Goal: Ask a question: Seek information or help from site administrators or community

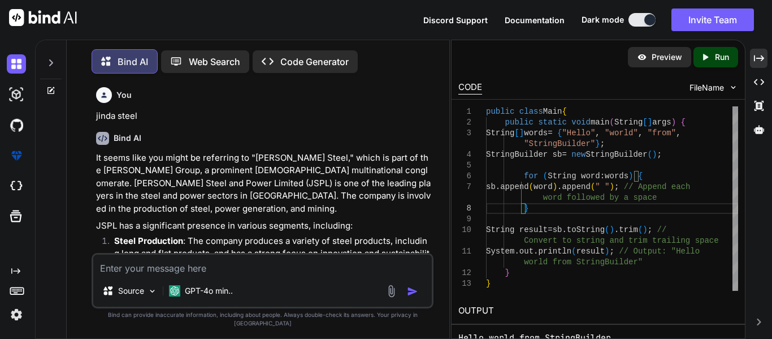
scroll to position [102, 0]
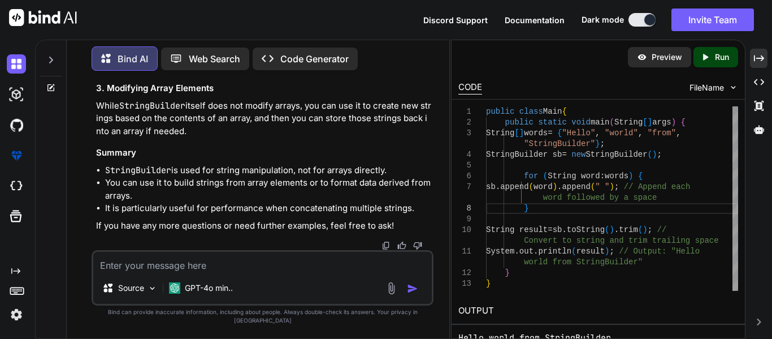
drag, startPoint x: 226, startPoint y: 153, endPoint x: 176, endPoint y: 163, distance: 50.8
drag, startPoint x: 274, startPoint y: 163, endPoint x: 317, endPoint y: 165, distance: 43.0
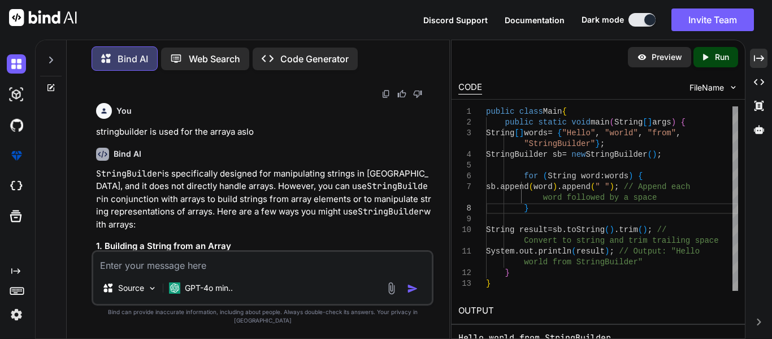
scroll to position [4306, 0]
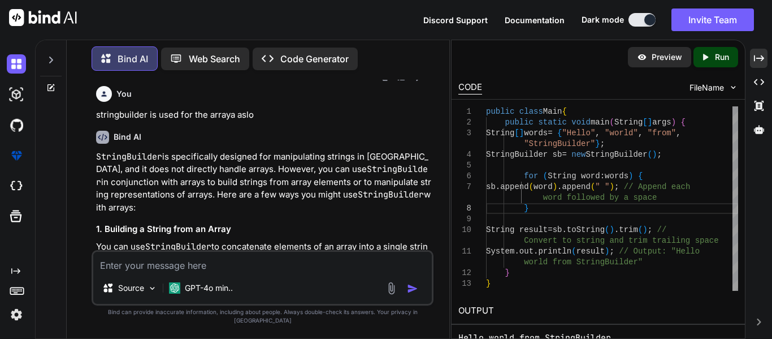
drag, startPoint x: 289, startPoint y: 175, endPoint x: 105, endPoint y: 131, distance: 189.1
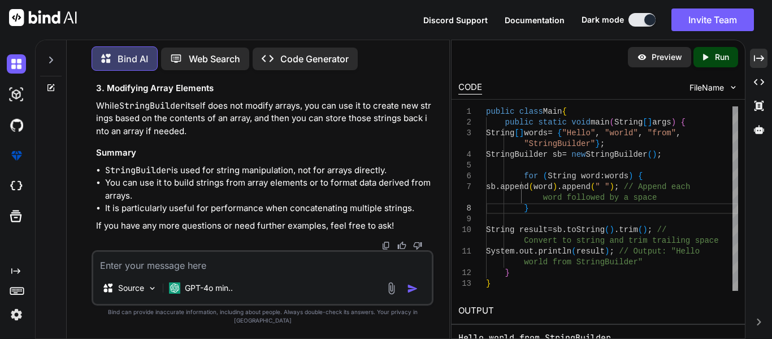
scroll to position [5535, 0]
click at [172, 272] on textarea at bounding box center [262, 262] width 339 height 20
type textarea "h"
type textarea "x"
type textarea "ho"
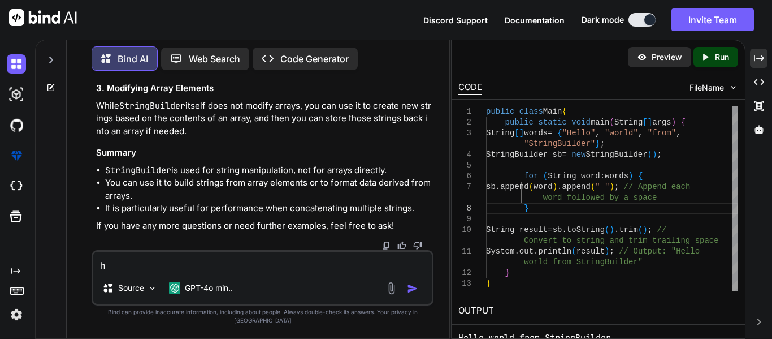
type textarea "x"
type textarea "how"
type textarea "x"
type textarea "how"
type textarea "x"
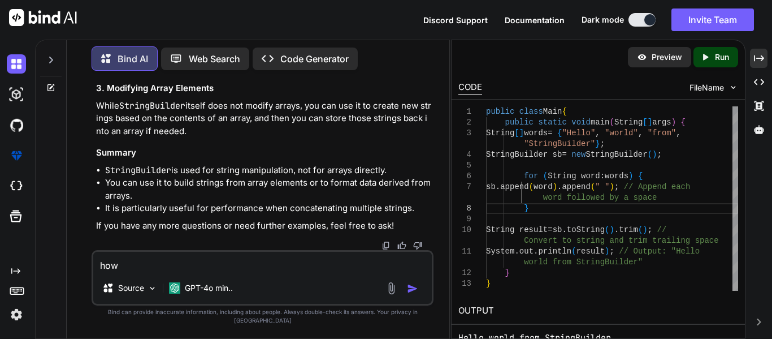
type textarea "how"
type textarea "x"
type textarea "ho"
type textarea "x"
type textarea "h"
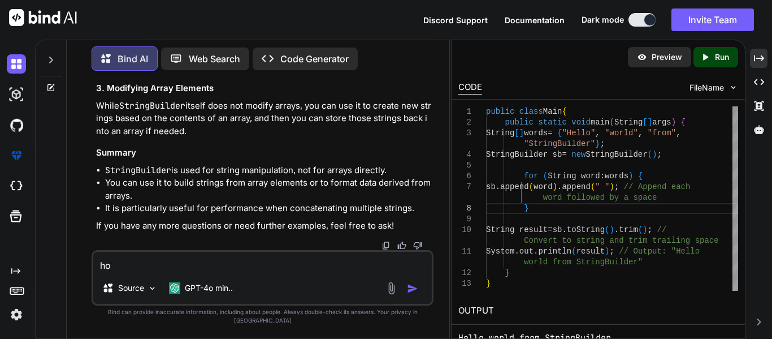
type textarea "x"
type textarea "w"
type textarea "x"
type textarea "wi"
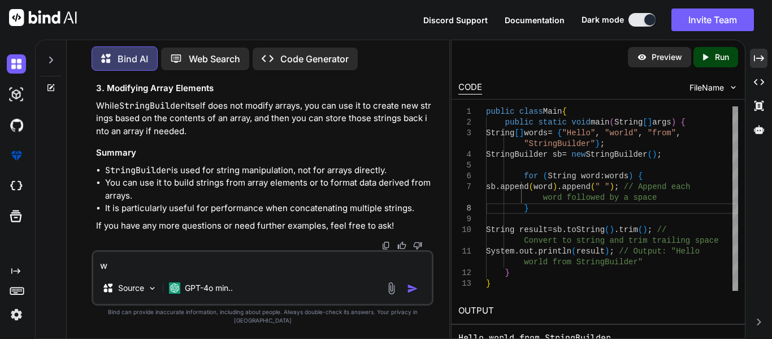
type textarea "x"
type textarea "wit"
type textarea "x"
type textarea "with"
type textarea "x"
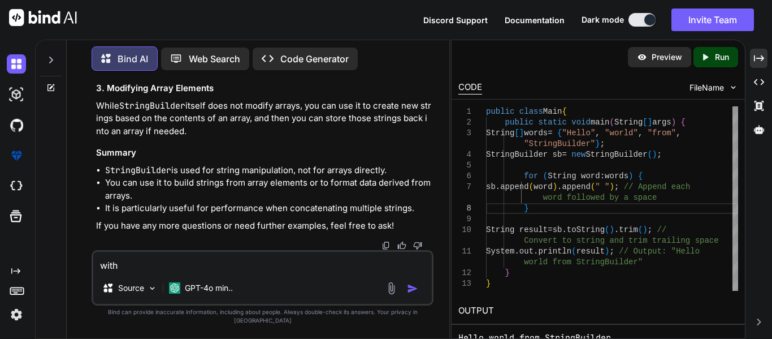
type textarea "with"
type textarea "x"
type textarea "with t"
type textarea "x"
type textarea "with th"
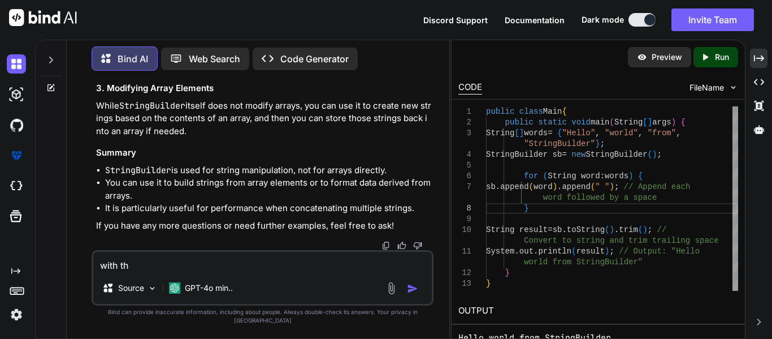
type textarea "x"
type textarea "with the"
type textarea "x"
type textarea "with the"
type textarea "x"
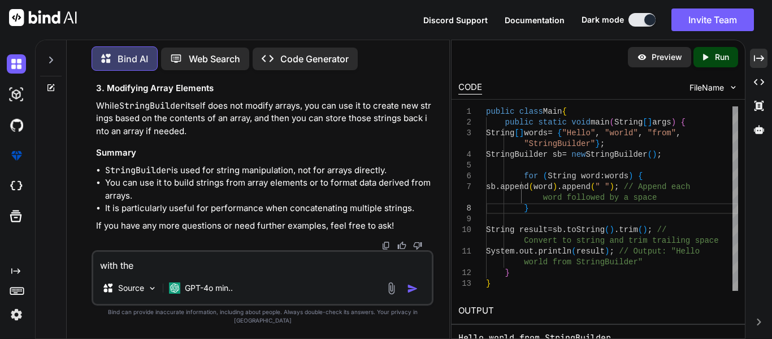
type textarea "with the h"
type textarea "x"
type textarea "with the hw"
type textarea "x"
type textarea "with the hwl"
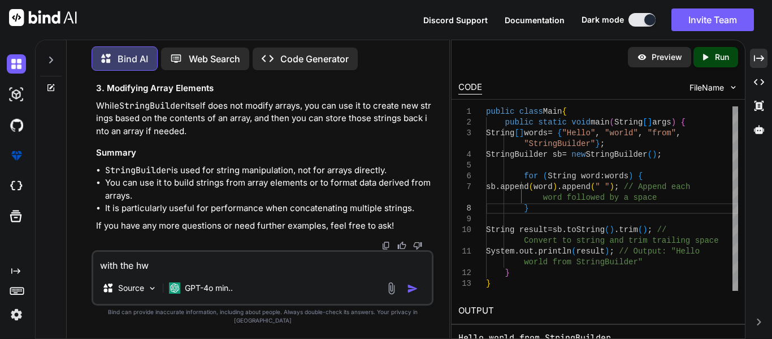
type textarea "x"
type textarea "with the hwlp"
type textarea "x"
type textarea "with the hwlp"
type textarea "x"
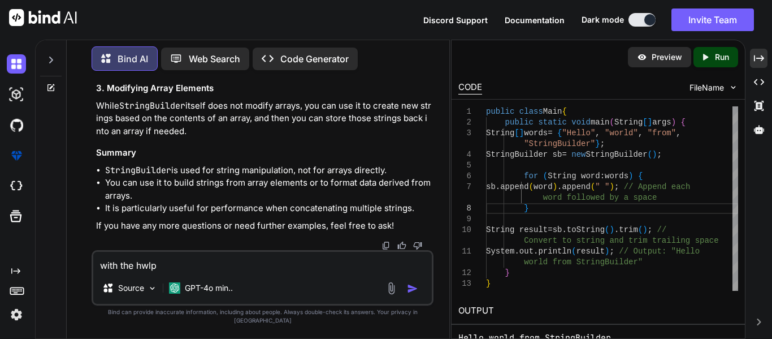
type textarea "with the hwlp o"
type textarea "x"
type textarea "with the hwlp of"
type textarea "x"
type textarea "with the hwlp of"
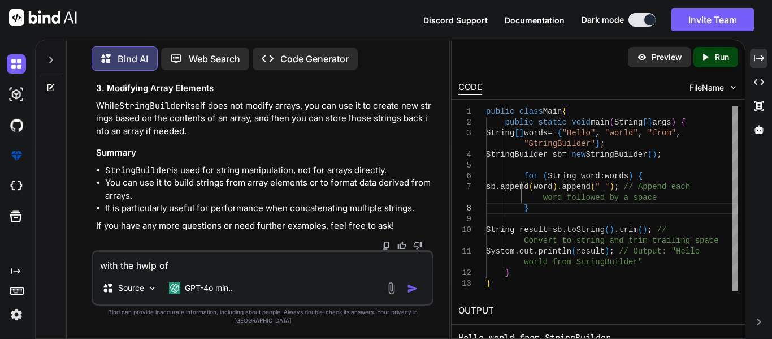
type textarea "x"
type textarea "with the hwlp of s"
type textarea "x"
type textarea "with the hwlp of st"
type textarea "x"
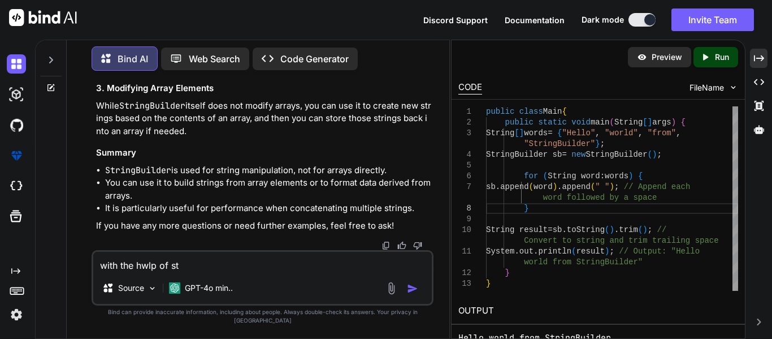
type textarea "with the hwlp of str"
type textarea "x"
type textarea "with the hwlp of stri"
type textarea "x"
type textarea "with the hwlp of strin"
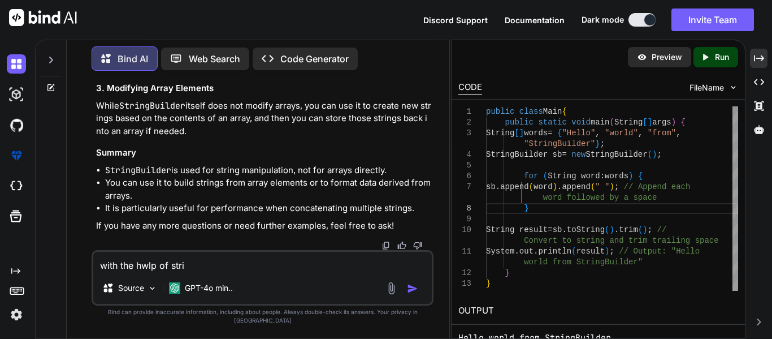
type textarea "x"
type textarea "with the hwlp of string"
type textarea "x"
type textarea "with the hwlp of string"
type textarea "x"
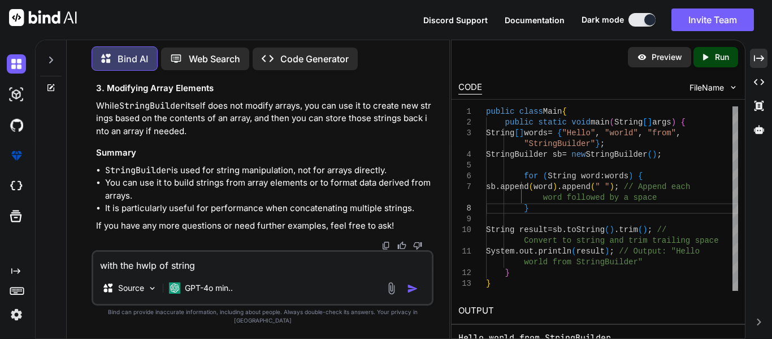
type textarea "with the hwlp of string b"
type textarea "x"
type textarea "with the hwlp of string"
type textarea "x"
type textarea "with the hwlp of string"
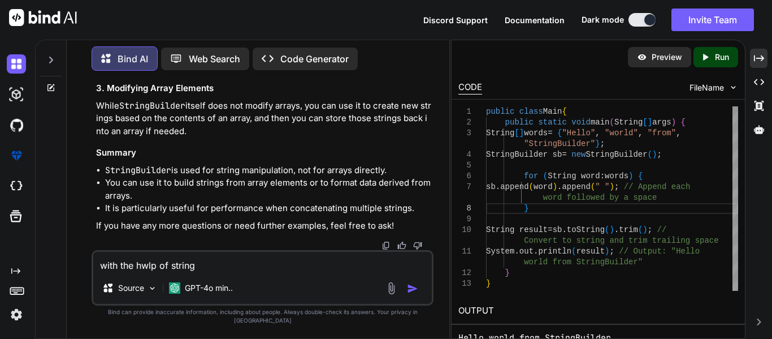
type textarea "x"
type textarea "with the hwlp of stringb"
type textarea "x"
type textarea "with the hwlp of stringbu"
type textarea "x"
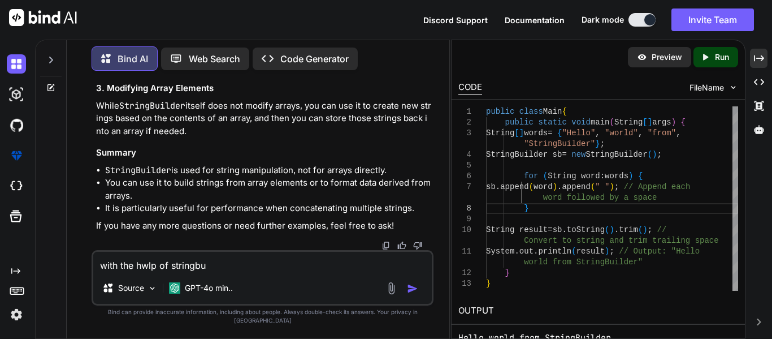
type textarea "with the hwlp of stringbul"
type textarea "x"
type textarea "with the hwlp of stringbuli"
type textarea "x"
type textarea "with the hwlp of stringbulid"
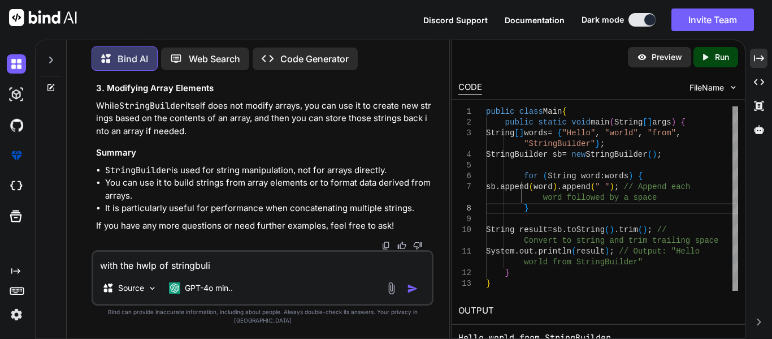
type textarea "x"
type textarea "with the hwlp of stringbulide"
type textarea "x"
type textarea "with the hwlp of stringbulider"
type textarea "x"
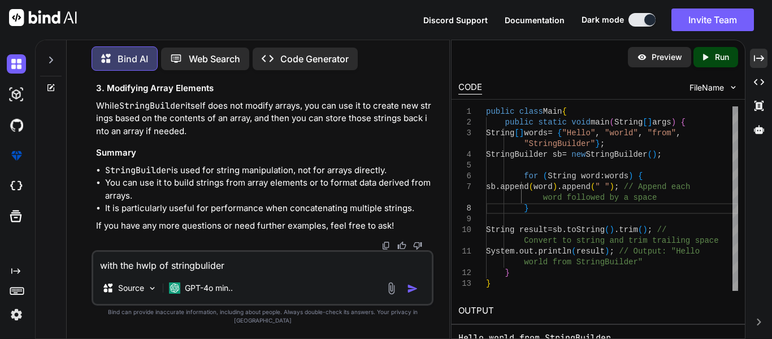
type textarea "with the hwlp of stringbulider"
type textarea "x"
type textarea "with the hwlp of stringbulider h"
type textarea "x"
type textarea "with the hwlp of stringbulider ho"
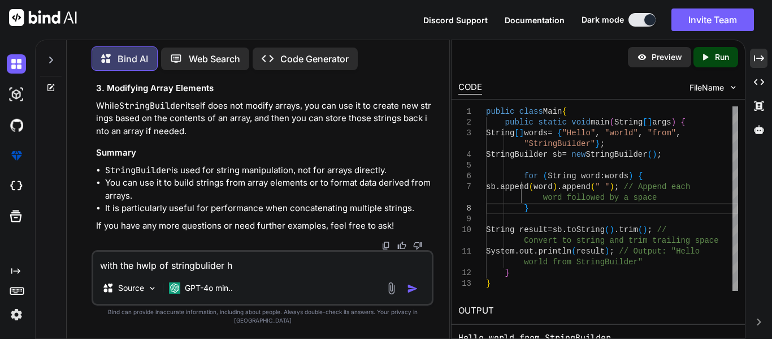
type textarea "x"
type textarea "with the hwlp of stringbulider how"
type textarea "x"
type textarea "with the hwlp of stringbulider how"
type textarea "x"
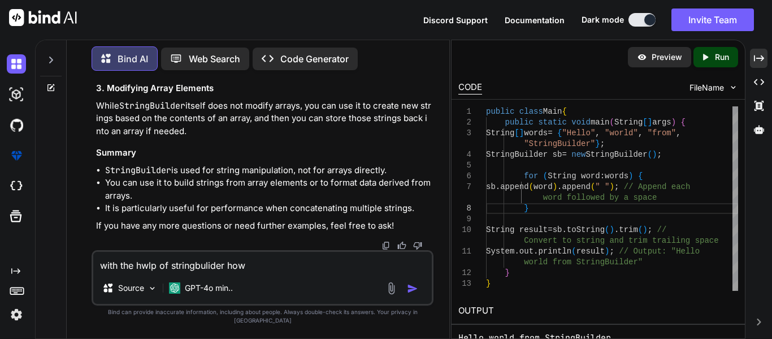
type textarea "with the hwlp of stringbulider how w"
type textarea "x"
type textarea "with the hwlp of stringbulider how we"
type textarea "x"
type textarea "with the hwlp of stringbulider how we"
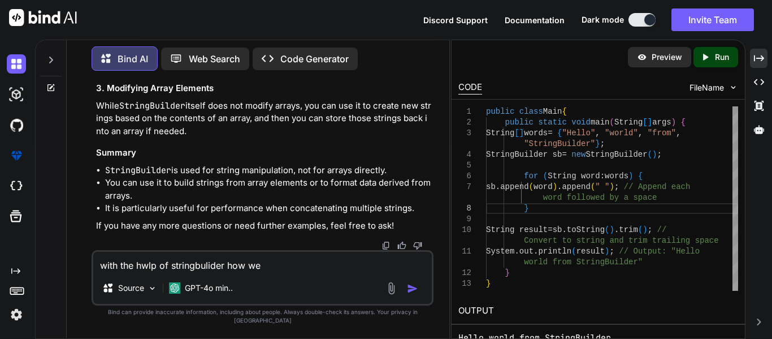
type textarea "x"
type textarea "with the hwlp of stringbulider how we c"
type textarea "x"
type textarea "with the hwlp of stringbulider how we ca"
type textarea "x"
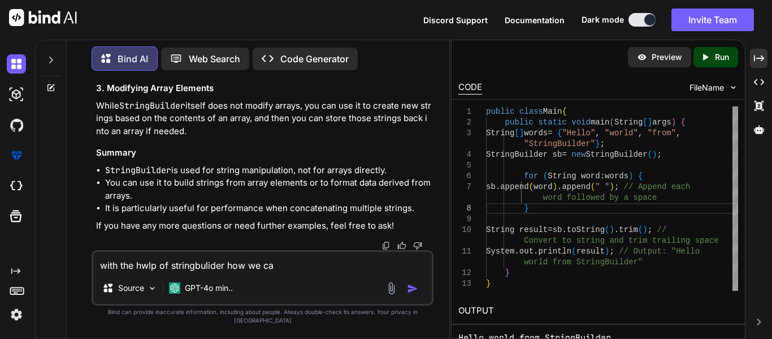
type textarea "with the hwlp of stringbulider how we can"
type textarea "x"
type textarea "with the hwlp of stringbulider how we can"
type textarea "x"
click at [153, 272] on textarea "with the hwlp of stringbulider how we can" at bounding box center [262, 262] width 339 height 20
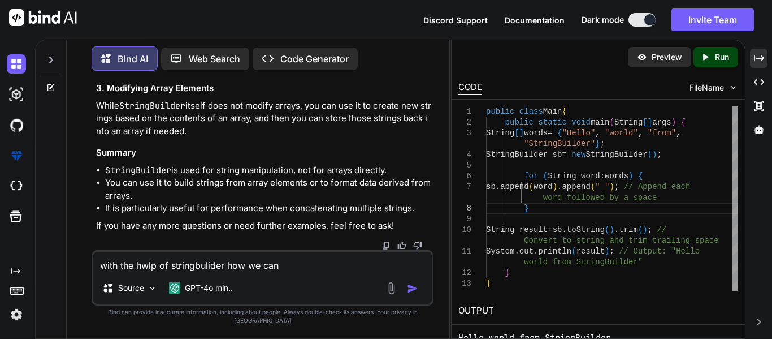
type textarea "with the hlp of stringbulider how we can"
type textarea "x"
type textarea "with the help of stringbulider how we can"
type textarea "x"
click at [291, 281] on div "with the help of stringbulider how we can Source GPT-4o min.." at bounding box center [263, 277] width 343 height 55
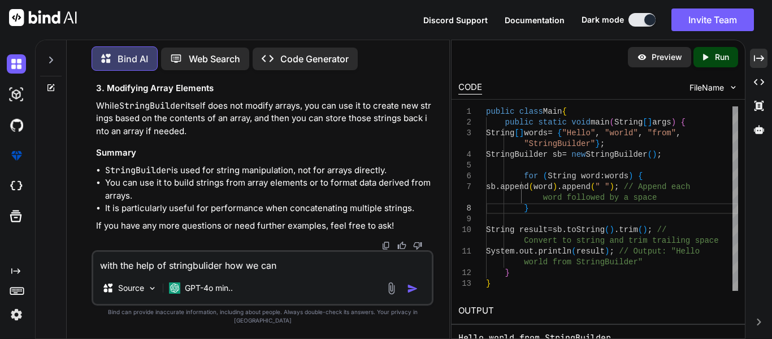
click at [283, 272] on textarea "with the help of stringbulider how we can" at bounding box center [262, 262] width 339 height 20
type textarea "with the help of stringbulider how we can"
type textarea "x"
type textarea "with the help of stringbulider how we can m"
type textarea "x"
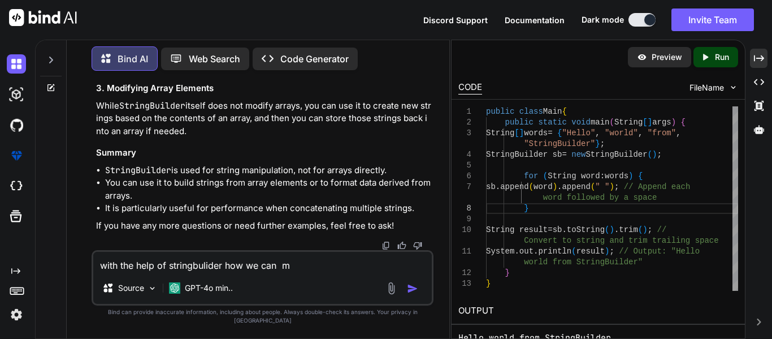
type textarea "with the help of stringbulider how we can mo"
type textarea "x"
type textarea "with the help of stringbulider how we can mod"
type textarea "x"
type textarea "with the help of stringbulider how we can modi"
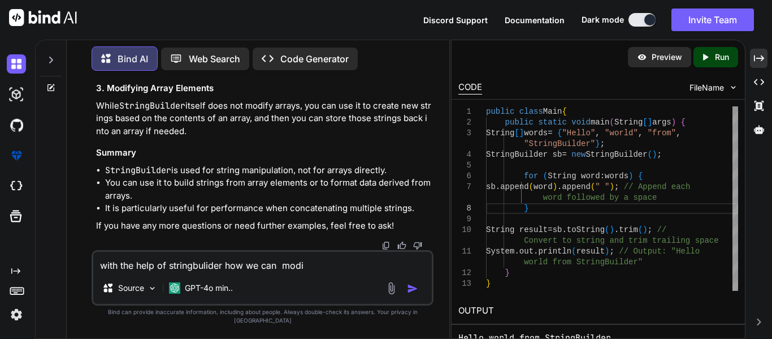
type textarea "x"
type textarea "with the help of stringbulider how we can modif"
type textarea "x"
type textarea "with the help of stringbulider how we can modify"
type textarea "x"
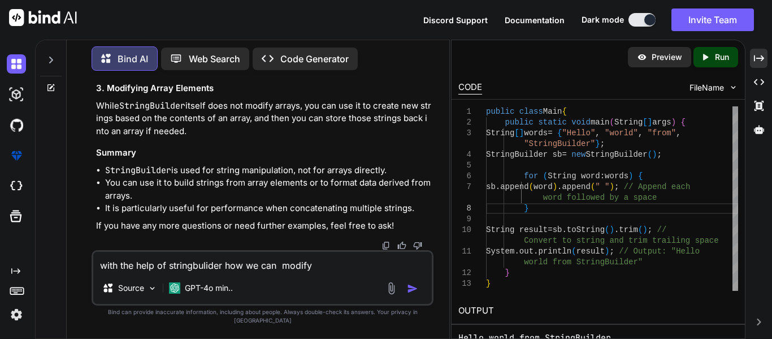
type textarea "with the help of stringbulider how we can modify"
type textarea "x"
type textarea "with the help of stringbulider how we can modify t"
type textarea "x"
type textarea "with the help of stringbulider how we can modify th"
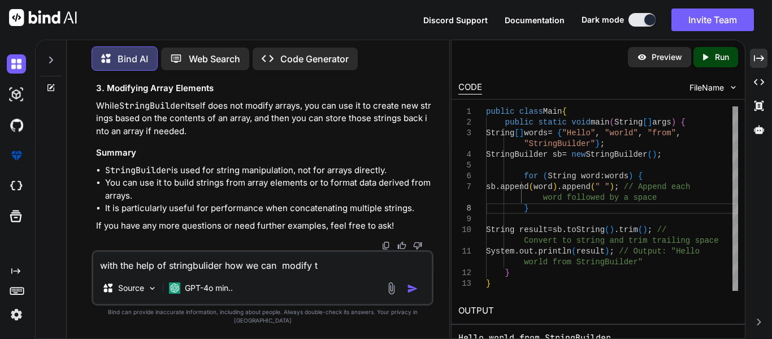
type textarea "x"
type textarea "with the help of stringbulider how we can modify the"
type textarea "x"
type textarea "with the help of stringbulider how we can modify the"
type textarea "x"
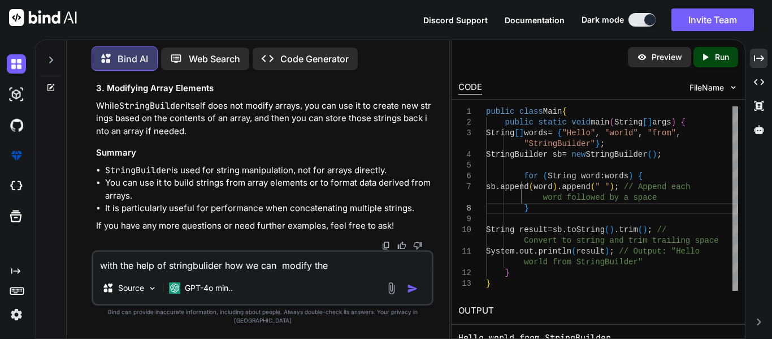
type textarea "with the help of stringbulider how we can modify the s"
type textarea "x"
type textarea "with the help of stringbulider how we can modify the st"
type textarea "x"
type textarea "with the help of stringbulider how we can modify the str"
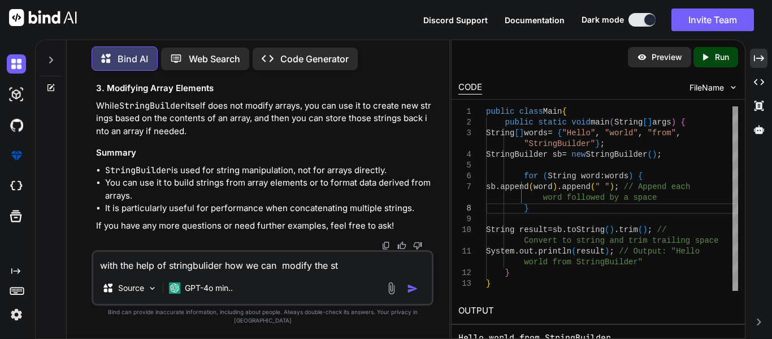
type textarea "x"
type textarea "with the help of stringbulider how we can modify the stri"
type textarea "x"
type textarea "with the help of stringbulider how we can modify the strin"
type textarea "x"
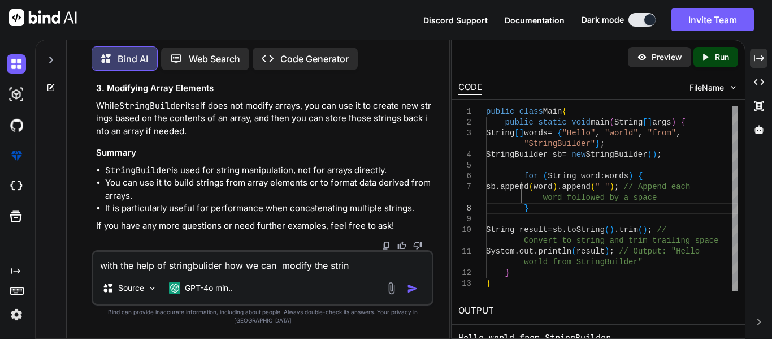
type textarea "with the help of stringbulider how we can modify the string"
type textarea "x"
type textarea "with the help of stringbulider how we can modify the string"
type textarea "x"
type textarea "with the help of stringbulider how we can modify the string"
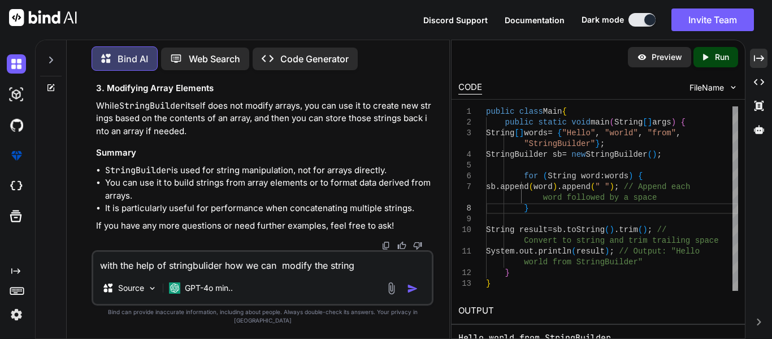
type textarea "x"
type textarea "with the help of stringbulider how we can modify the strin"
type textarea "x"
type textarea "with the help of stringbulider how we can modify the stri"
type textarea "x"
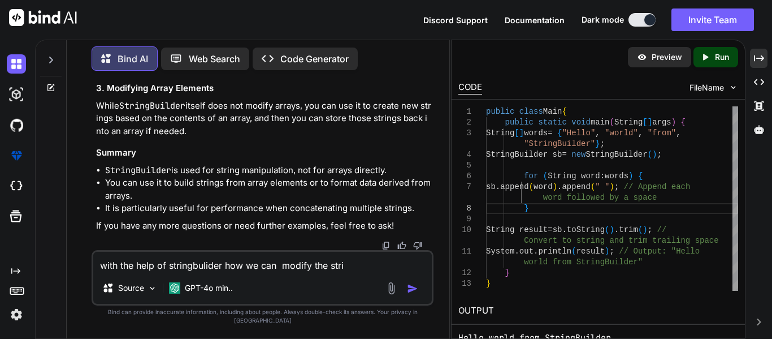
type textarea "with the help of stringbulider how we can modify the str"
type textarea "x"
type textarea "with the help of stringbulider how we can modify the st"
type textarea "x"
type textarea "with the help of stringbulider how we can modify the s"
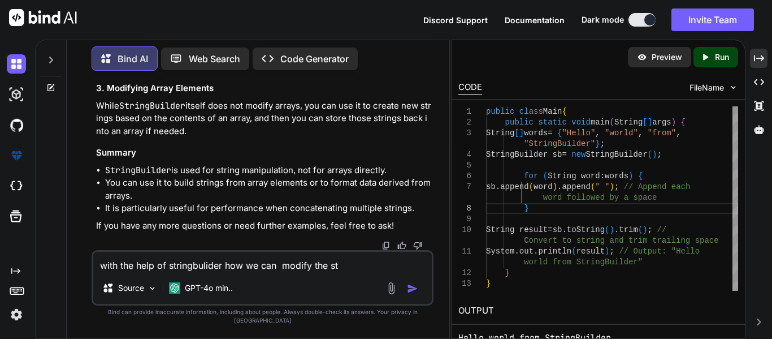
type textarea "x"
type textarea "with the help of stringbulider how we can modify the"
type textarea "x"
type textarea "with the help of stringbulider how we can modify the c"
type textarea "x"
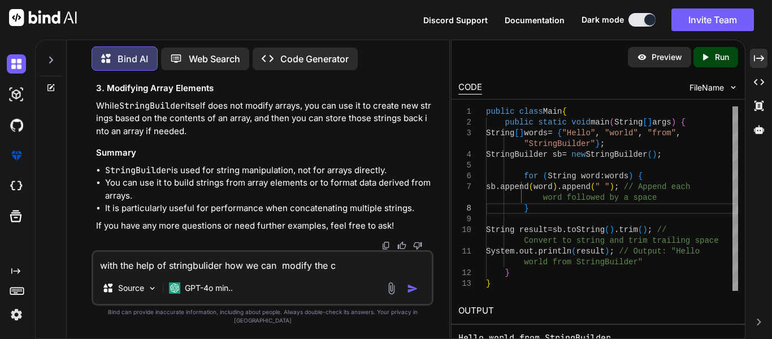
type textarea "with the help of stringbulider how we can modify the cu"
type textarea "x"
type textarea "with the help of stringbulider how we can modify the cur"
type textarea "x"
type textarea "with the help of stringbulider how we can modify the curr"
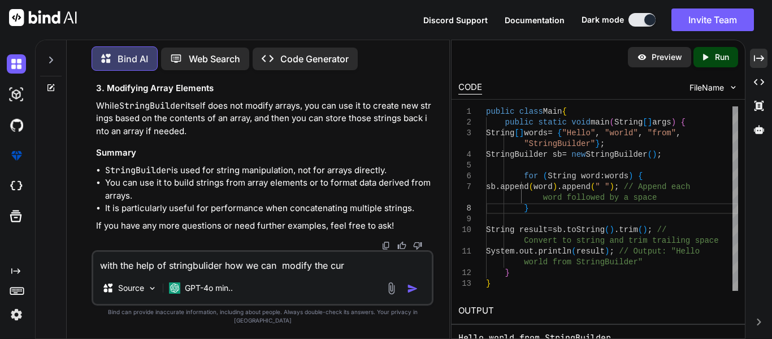
type textarea "x"
type textarea "with the help of stringbulider how we can modify the curre"
type textarea "x"
type textarea "with the help of stringbulider how we can modify the curren"
type textarea "x"
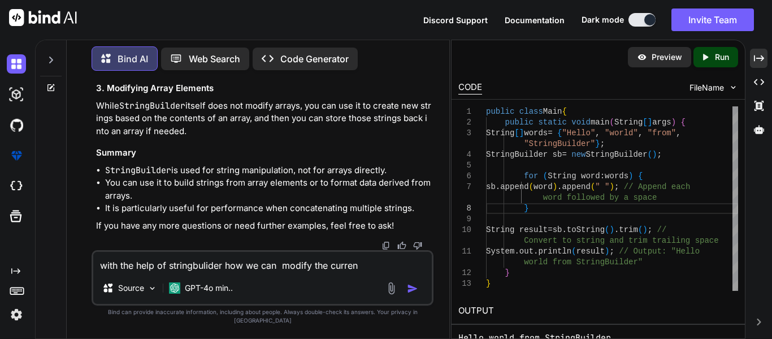
type textarea "with the help of stringbulider how we can modify the current"
type textarea "x"
type textarea "with the help of stringbulider how we can modify the current"
type textarea "x"
type textarea "with the help of stringbulider how we can modify the current s"
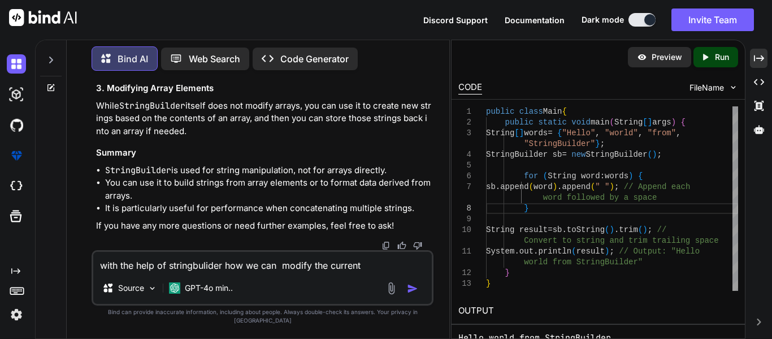
type textarea "x"
type textarea "with the help of stringbulider how we can modify the current st"
type textarea "x"
type textarea "with the help of stringbulider how we can modify the current str"
type textarea "x"
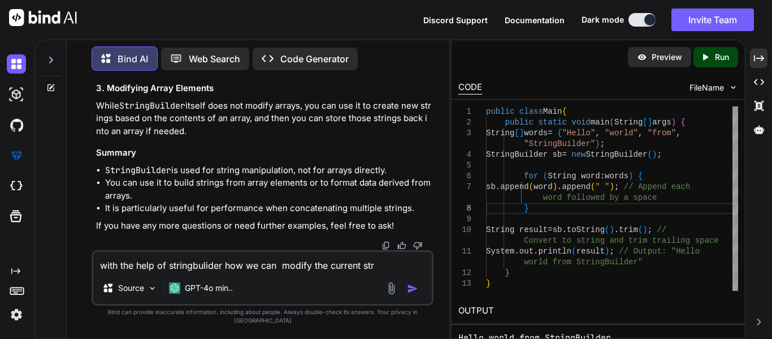
type textarea "with the help of stringbulider how we can modify the current stri"
type textarea "x"
type textarea "with the help of stringbulider how we can modify the current strin"
type textarea "x"
type textarea "with the help of stringbulider how we can modify the current string"
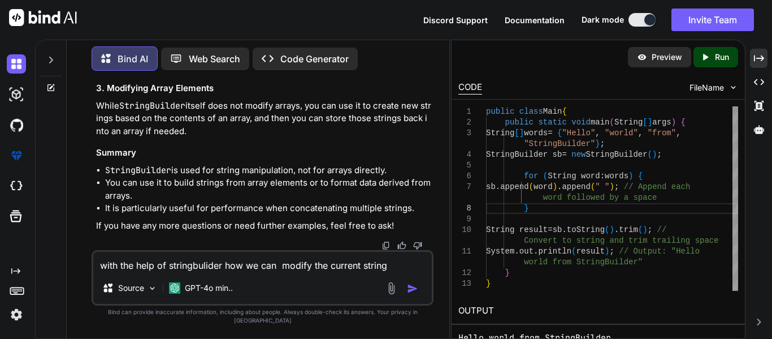
type textarea "x"
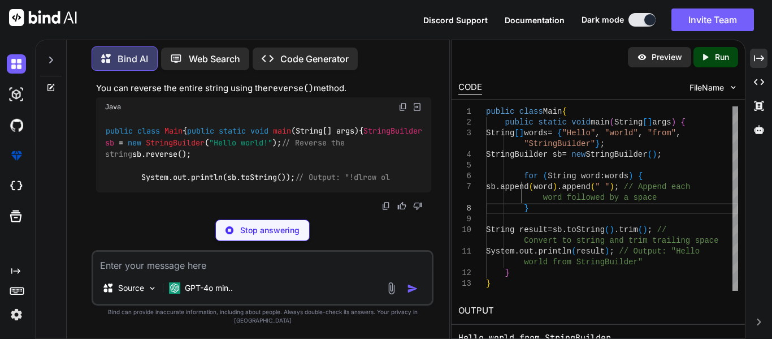
scroll to position [5893, 0]
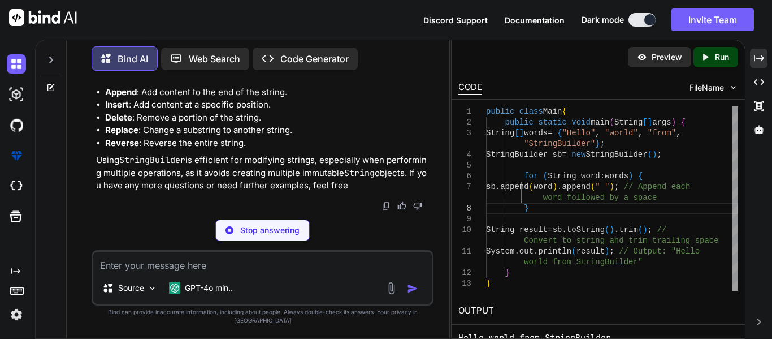
type textarea "x"
type textarea "}"
type textarea "x"
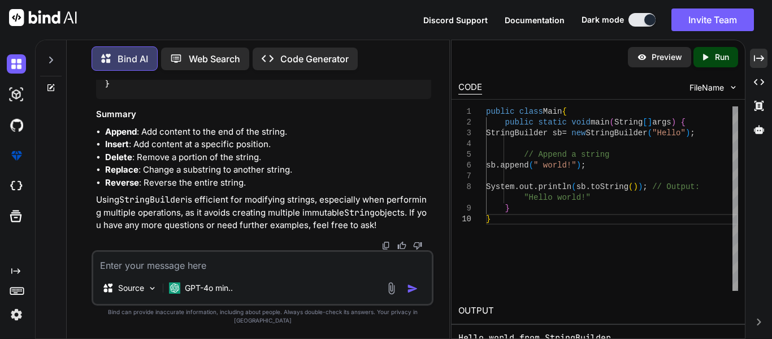
scroll to position [6834, 0]
click at [212, 261] on textarea at bounding box center [262, 262] width 339 height 20
type textarea "h"
type textarea "x"
type textarea "ho"
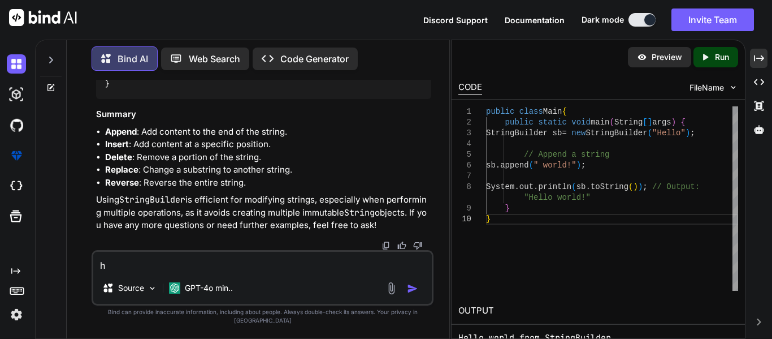
type textarea "x"
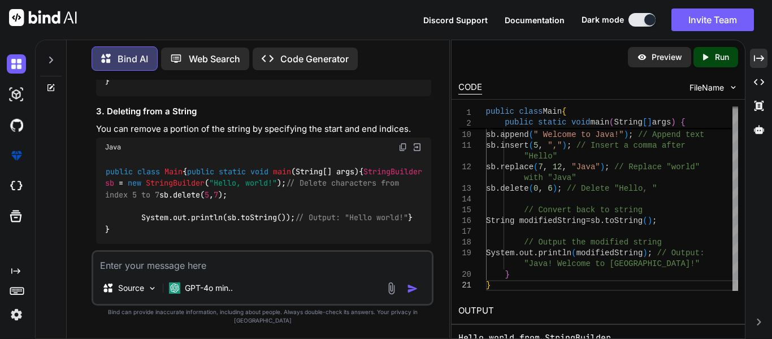
scroll to position [5419, 0]
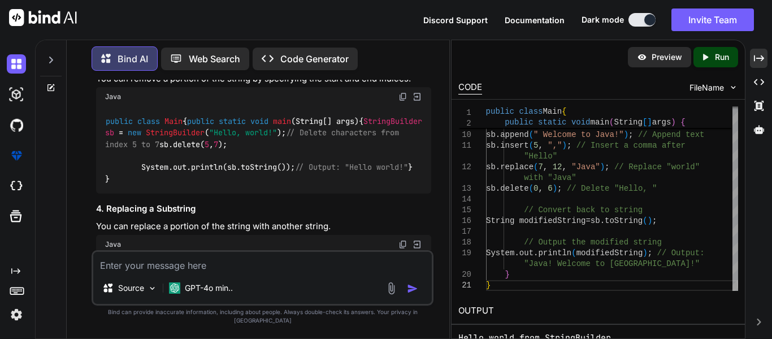
click at [210, 272] on textarea at bounding box center [262, 262] width 339 height 20
paste textarea "class Solution { public String reverseWords(String s) { String[] st = s.split("…"
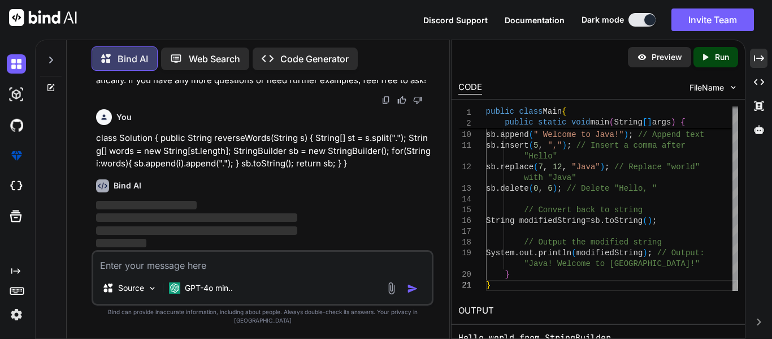
scroll to position [7656, 0]
click at [408, 294] on img "button" at bounding box center [412, 288] width 11 height 11
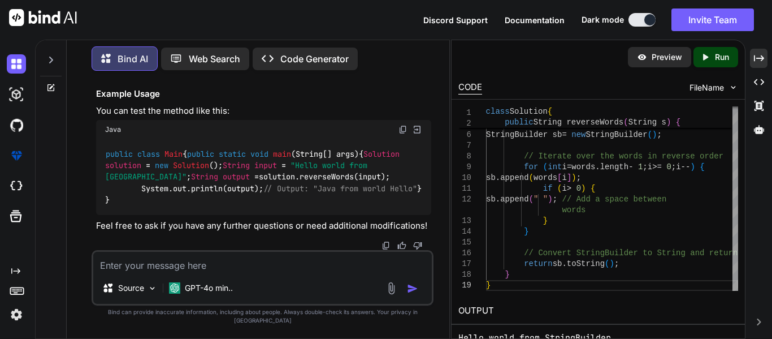
scroll to position [8109, 0]
click at [707, 61] on icon "Created with Pixso." at bounding box center [706, 57] width 10 height 10
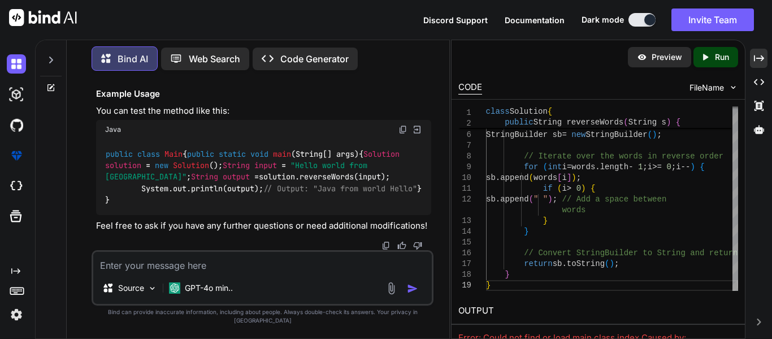
click at [456, 70] on div "Preview Created with Pixso. Run" at bounding box center [599, 57] width 294 height 34
